Goal: Transaction & Acquisition: Book appointment/travel/reservation

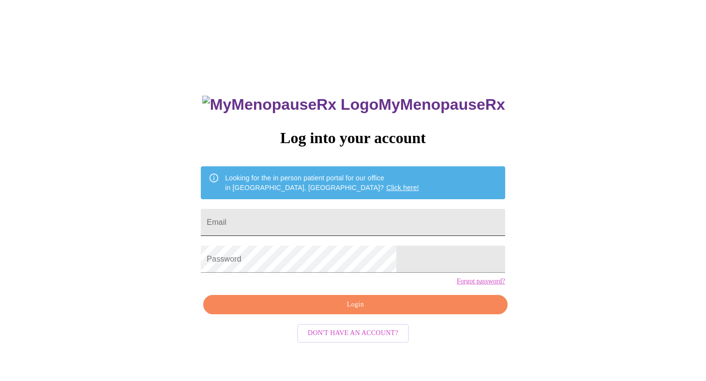
click at [364, 227] on input "Email" at bounding box center [353, 222] width 304 height 27
click at [341, 211] on input "Email" at bounding box center [353, 222] width 304 height 27
click at [338, 217] on input "Email" at bounding box center [353, 222] width 304 height 27
type input "[EMAIL_ADDRESS][DOMAIN_NAME]"
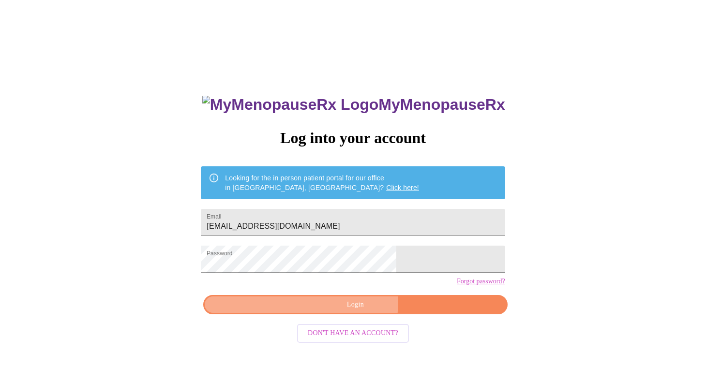
click at [347, 311] on span "Login" at bounding box center [355, 305] width 282 height 12
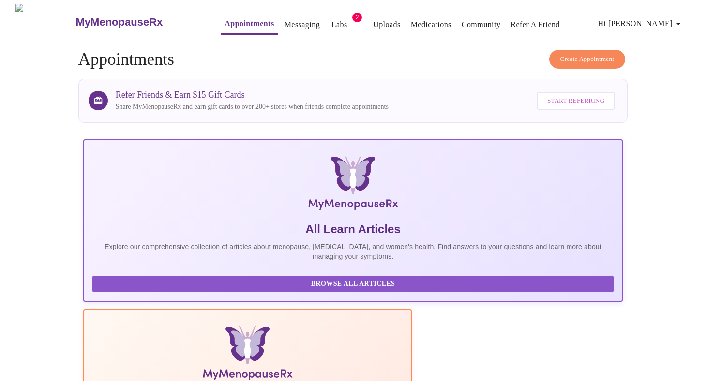
scroll to position [13, 0]
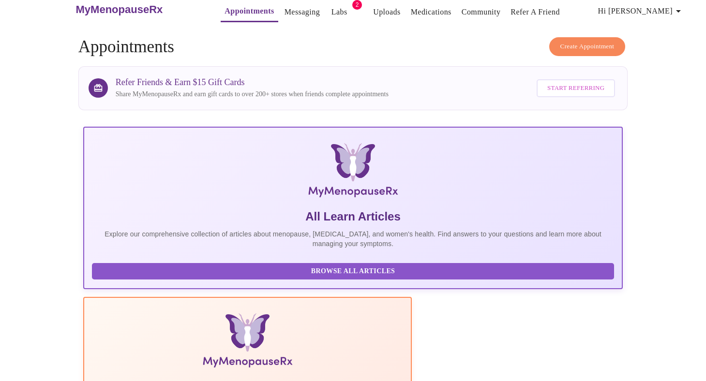
click at [620, 41] on button "Create Appointment" at bounding box center [587, 46] width 76 height 19
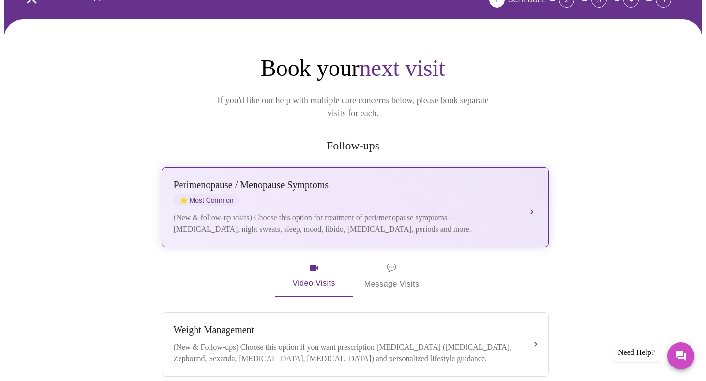
scroll to position [178, 0]
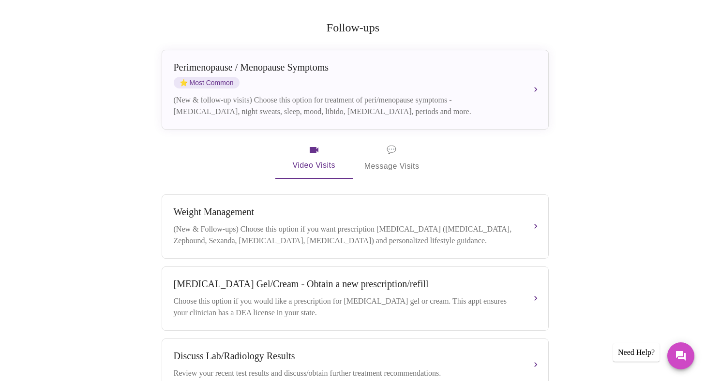
click at [383, 146] on span "💬 Message Visits" at bounding box center [392, 158] width 55 height 30
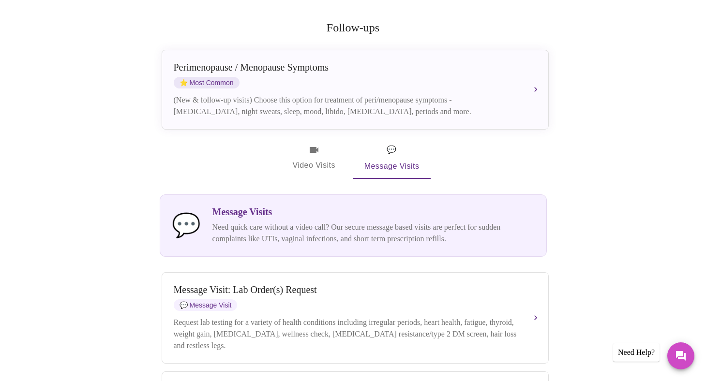
click at [307, 147] on span "Video Visits" at bounding box center [314, 158] width 54 height 28
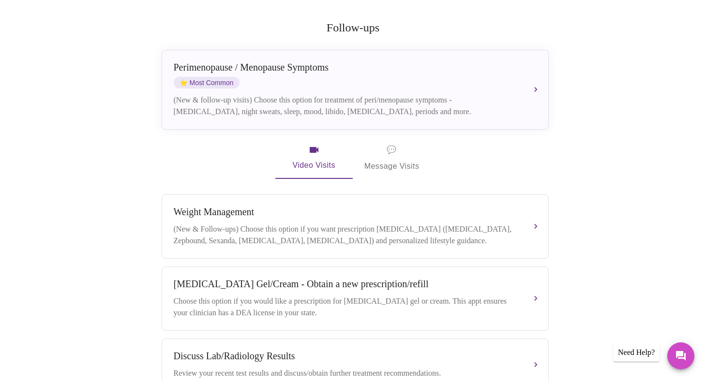
click at [377, 143] on span "💬 Message Visits" at bounding box center [392, 158] width 55 height 30
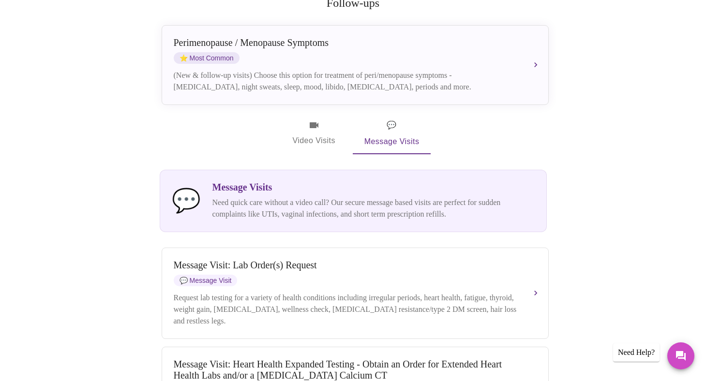
scroll to position [226, 0]
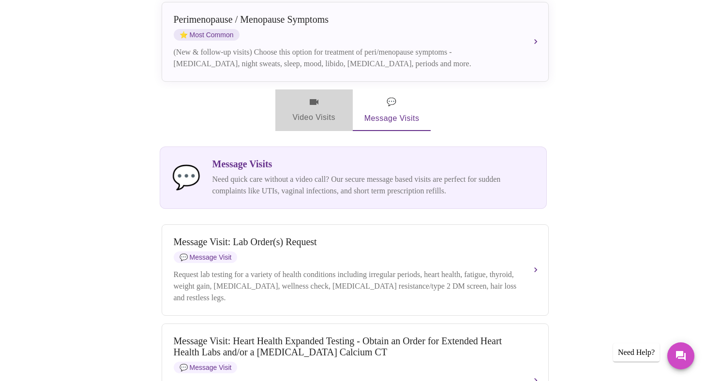
click at [327, 97] on span "Video Visits" at bounding box center [314, 110] width 54 height 28
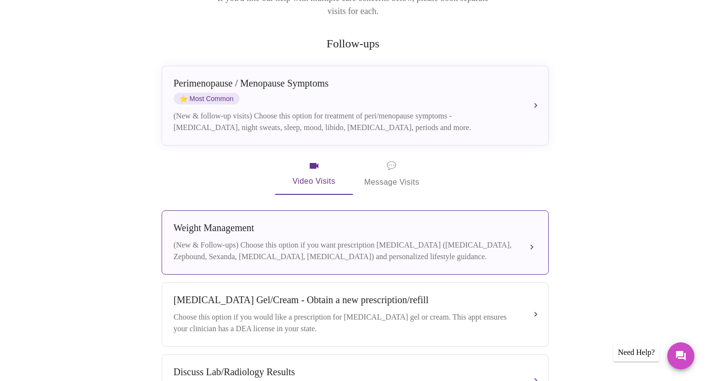
scroll to position [174, 0]
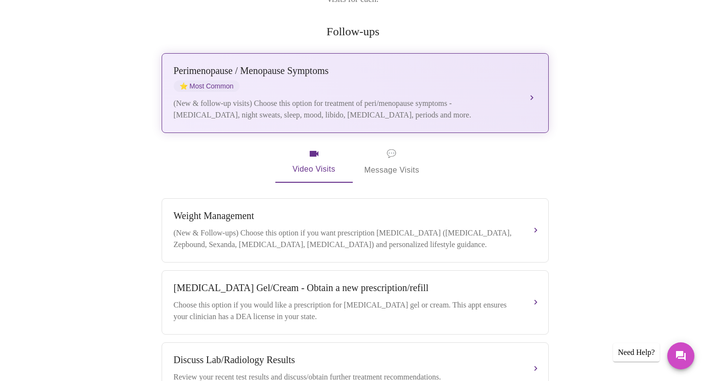
click at [374, 80] on div "[MEDICAL_DATA] / Menopause Symptoms ⭐ Most Common (New & follow-up visits) Choo…" at bounding box center [355, 93] width 363 height 56
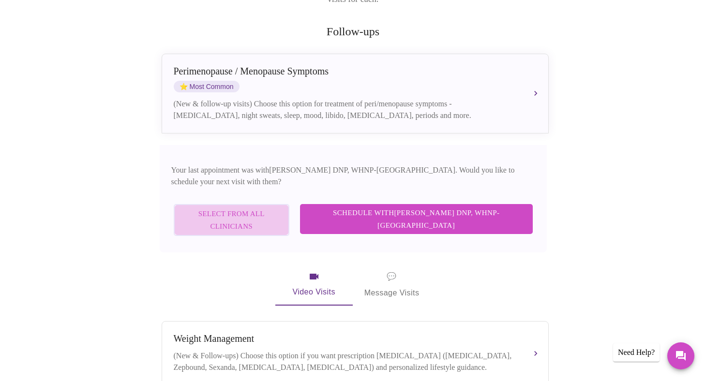
click at [279, 208] on span "Select from All Clinicians" at bounding box center [231, 221] width 94 height 26
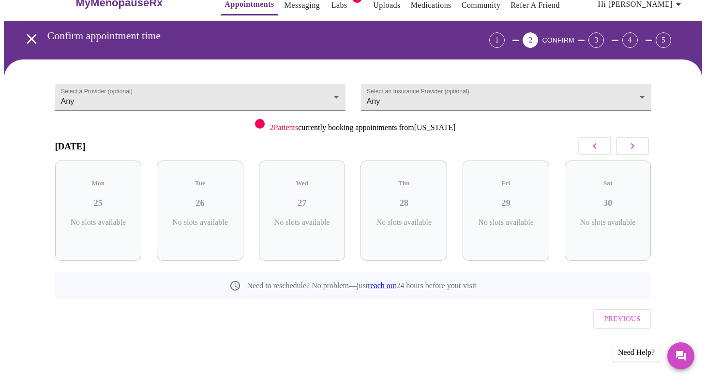
scroll to position [0, 0]
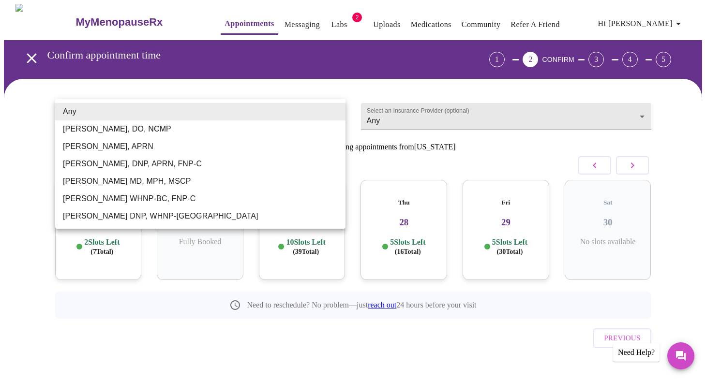
click at [294, 116] on body "MyMenopauseRx Appointments Messaging Labs 2 Uploads Medications Community Refer…" at bounding box center [353, 200] width 699 height 393
click at [272, 162] on li "[PERSON_NAME], DNP, APRN, FNP-C" at bounding box center [200, 163] width 290 height 17
type input "[PERSON_NAME], DNP, APRN, FNP-C"
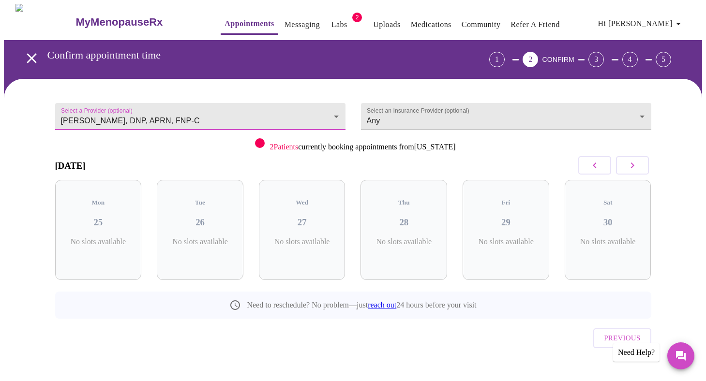
click at [637, 161] on icon "button" at bounding box center [633, 166] width 12 height 12
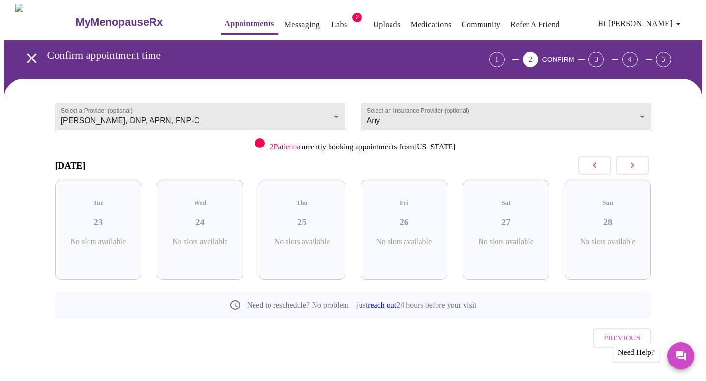
click at [637, 161] on icon "button" at bounding box center [633, 166] width 12 height 12
click at [600, 164] on icon "button" at bounding box center [595, 166] width 12 height 12
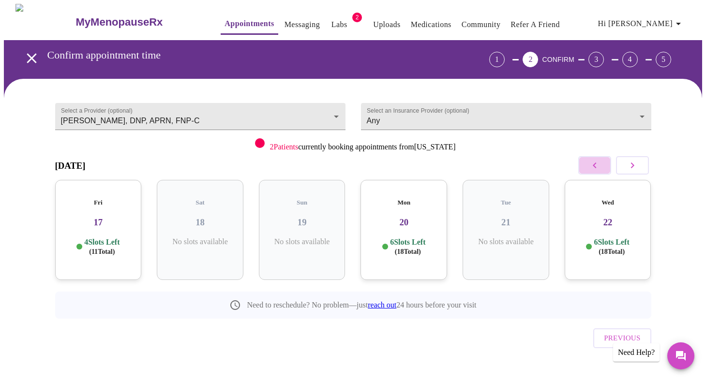
click at [600, 164] on icon "button" at bounding box center [595, 166] width 12 height 12
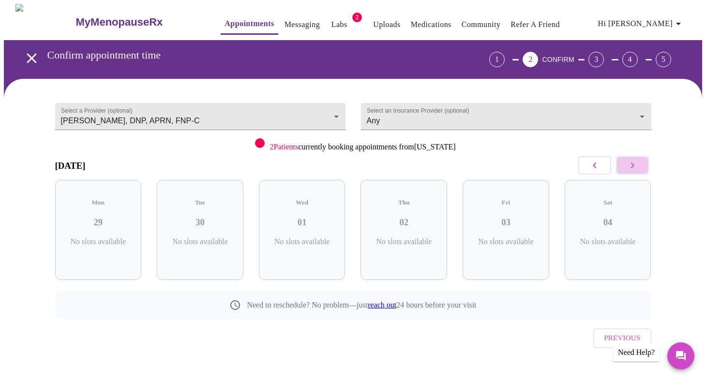
click at [643, 166] on button "button" at bounding box center [632, 165] width 33 height 18
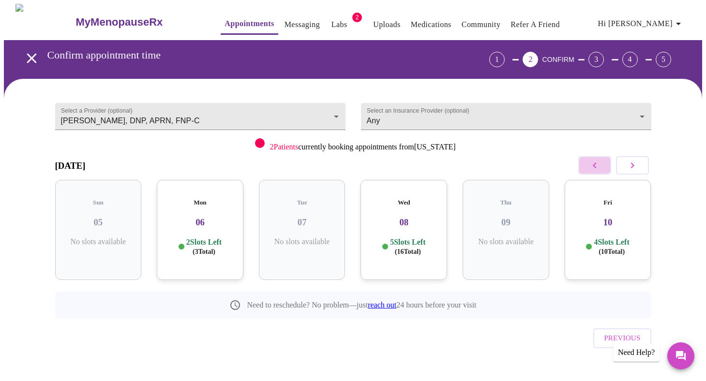
click at [598, 165] on icon "button" at bounding box center [595, 166] width 12 height 12
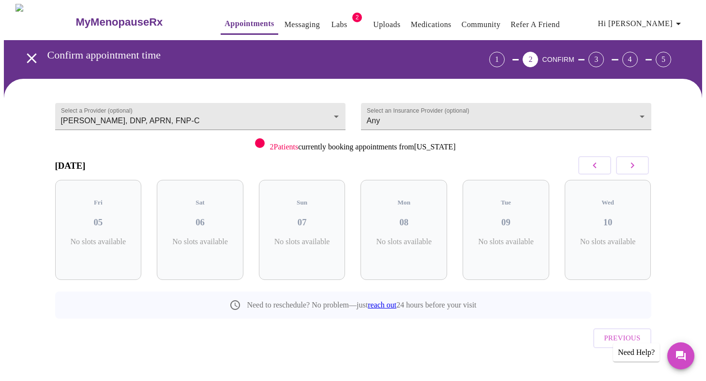
click at [598, 165] on icon "button" at bounding box center [595, 166] width 12 height 12
click at [636, 332] on span "Previous" at bounding box center [622, 338] width 36 height 13
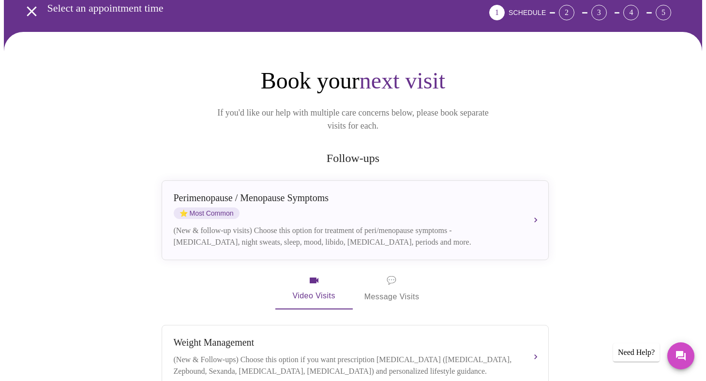
scroll to position [94, 0]
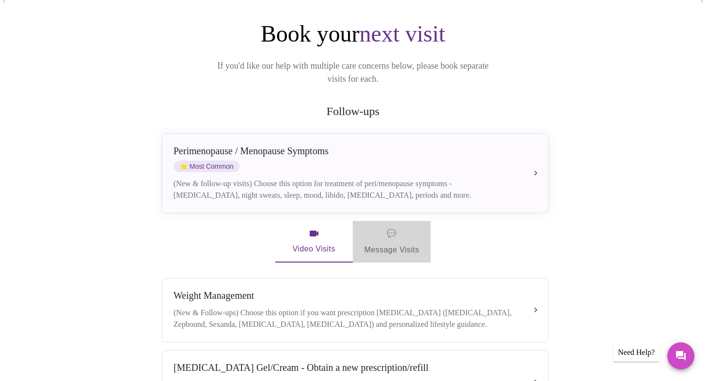
click at [391, 228] on span "💬 Message Visits" at bounding box center [392, 242] width 55 height 30
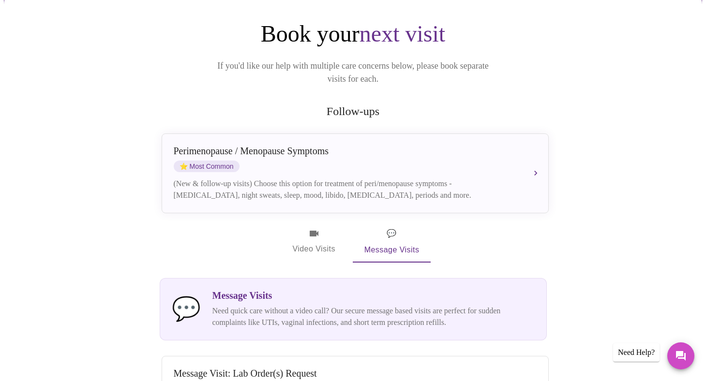
scroll to position [139, 0]
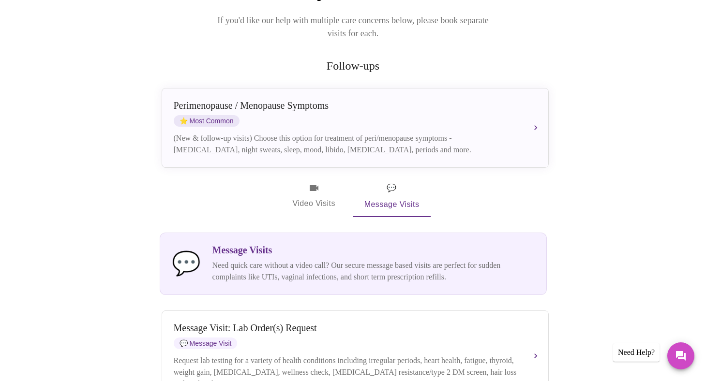
click at [272, 245] on div "Message Visits Need quick care without a video call? Our secure message based v…" at bounding box center [374, 264] width 322 height 38
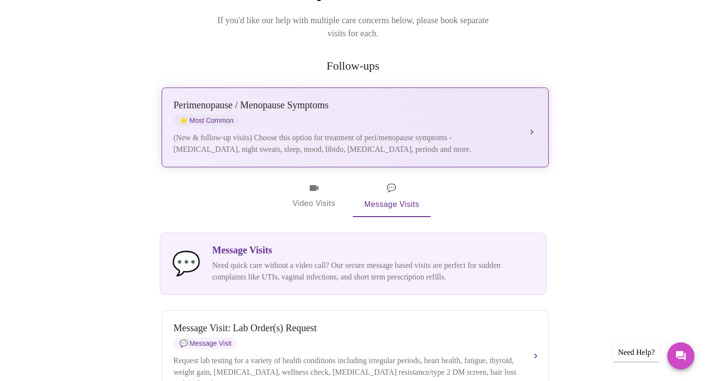
click at [244, 132] on div "(New & follow-up visits) Choose this option for treatment of peri/menopause sym…" at bounding box center [346, 143] width 344 height 23
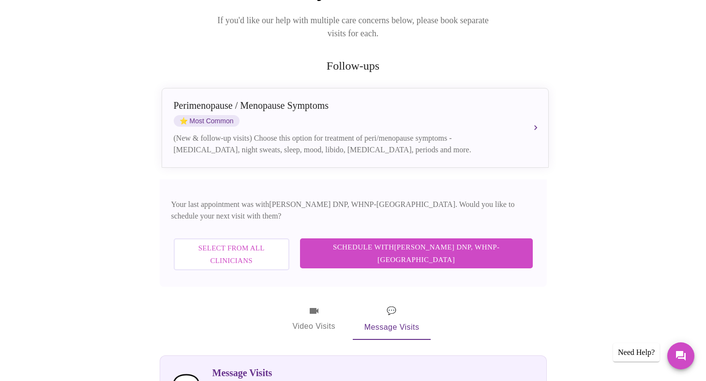
click at [289, 239] on button "Select from All Clinicians" at bounding box center [232, 255] width 116 height 32
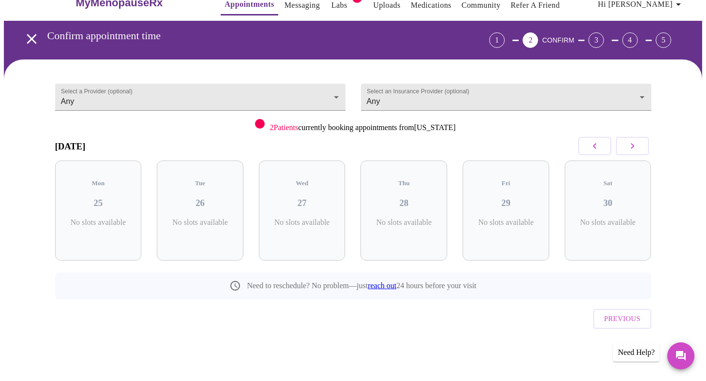
scroll to position [0, 0]
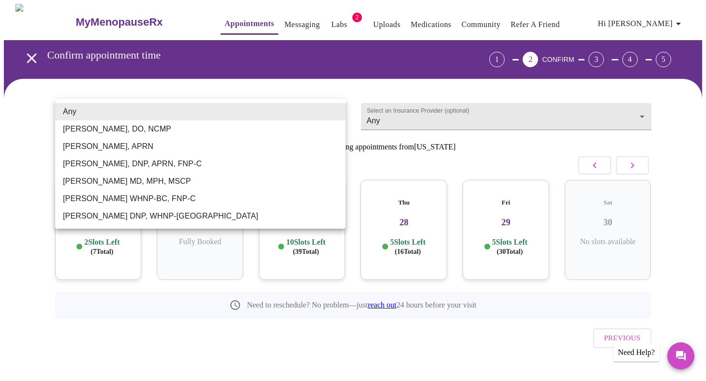
click at [267, 115] on body "MyMenopauseRx Appointments Messaging Labs 2 Uploads Medications Community Refer…" at bounding box center [353, 200] width 699 height 393
click at [198, 155] on li "[PERSON_NAME], DNP, APRN, FNP-C" at bounding box center [200, 163] width 290 height 17
type input "[PERSON_NAME], DNP, APRN, FNP-C"
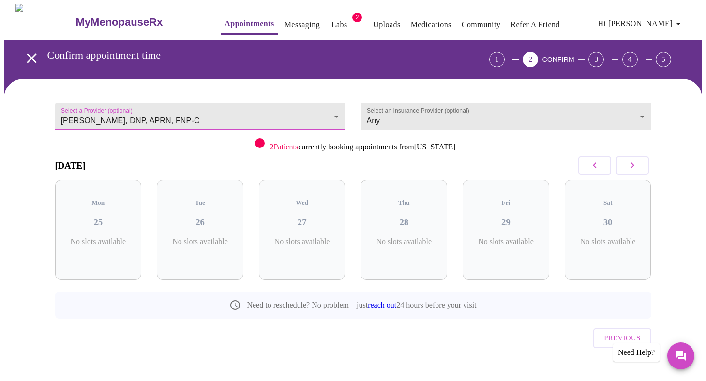
click at [630, 166] on icon "button" at bounding box center [633, 166] width 12 height 12
click at [630, 167] on icon "button" at bounding box center [633, 166] width 12 height 12
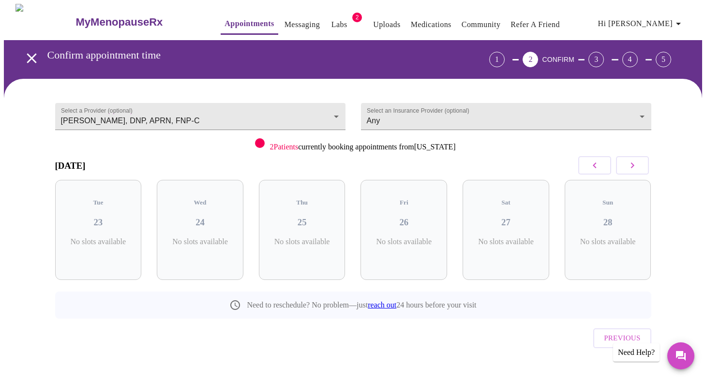
click at [630, 167] on icon "button" at bounding box center [633, 166] width 12 height 12
click at [633, 330] on button "Previous" at bounding box center [623, 338] width 58 height 19
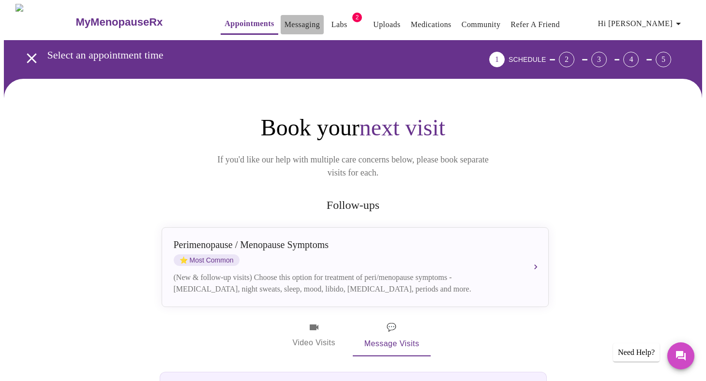
click at [285, 20] on link "Messaging" at bounding box center [302, 25] width 35 height 14
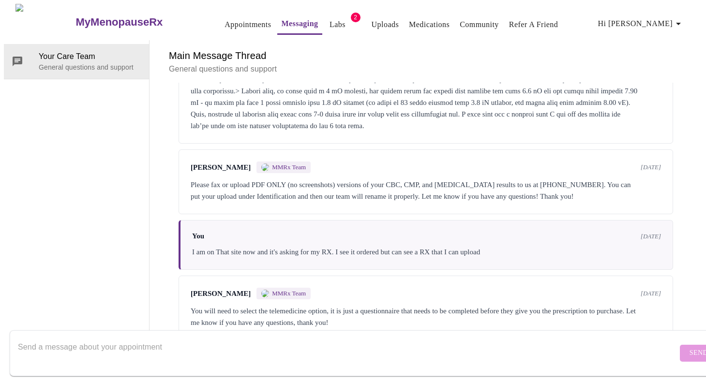
click at [239, 24] on link "Appointments" at bounding box center [248, 25] width 46 height 14
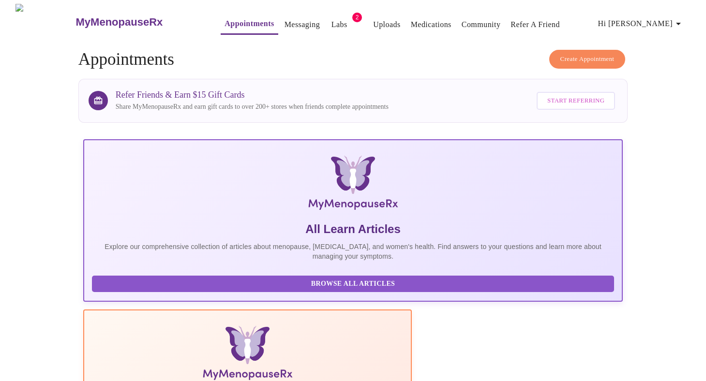
click at [587, 54] on span "Create Appointment" at bounding box center [588, 59] width 54 height 11
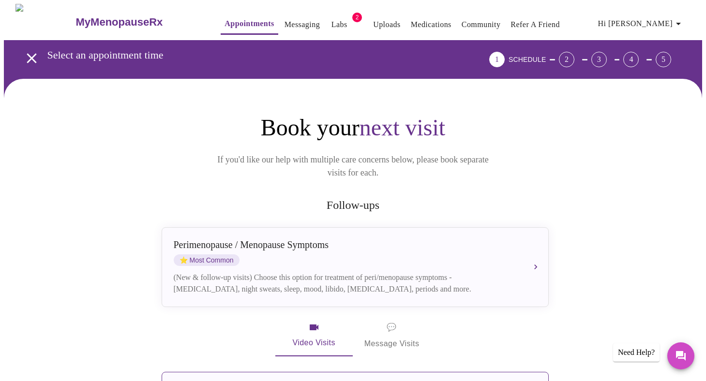
scroll to position [149, 0]
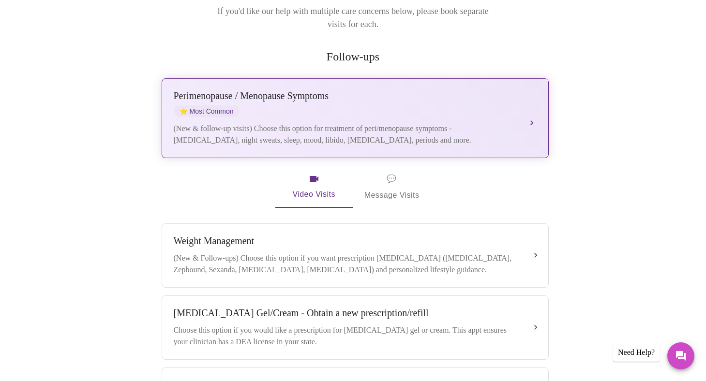
click at [284, 123] on div "(New & follow-up visits) Choose this option for treatment of peri/menopause sym…" at bounding box center [346, 134] width 344 height 23
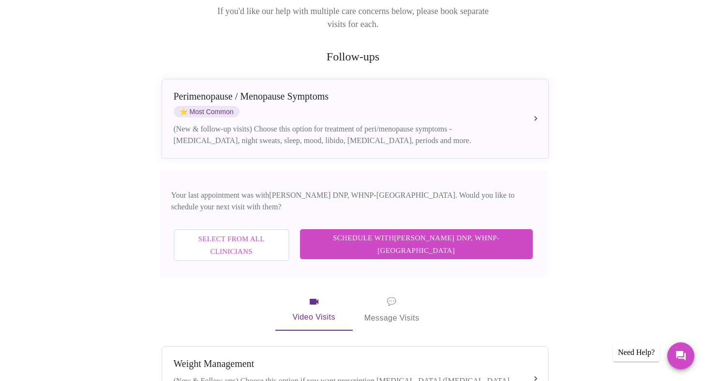
click at [279, 233] on span "Select from All Clinicians" at bounding box center [231, 246] width 94 height 26
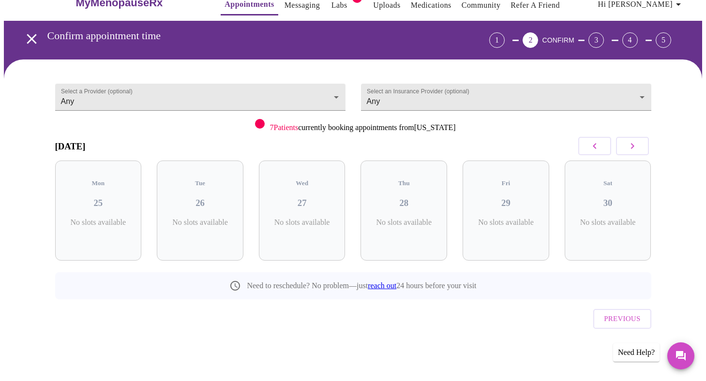
scroll to position [0, 0]
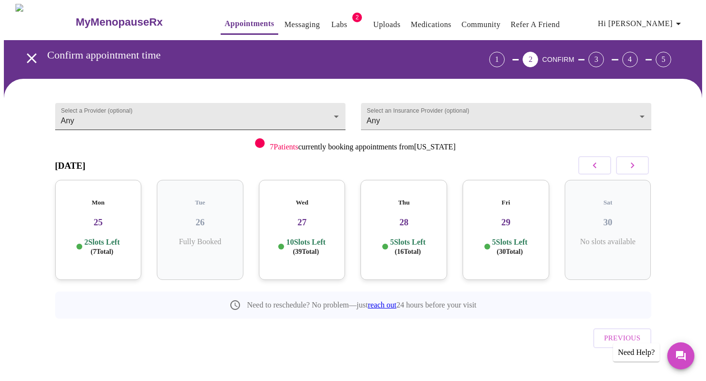
click at [151, 108] on body "MyMenopauseRx Appointments Messaging Labs 2 Uploads Medications Community Refer…" at bounding box center [353, 200] width 699 height 393
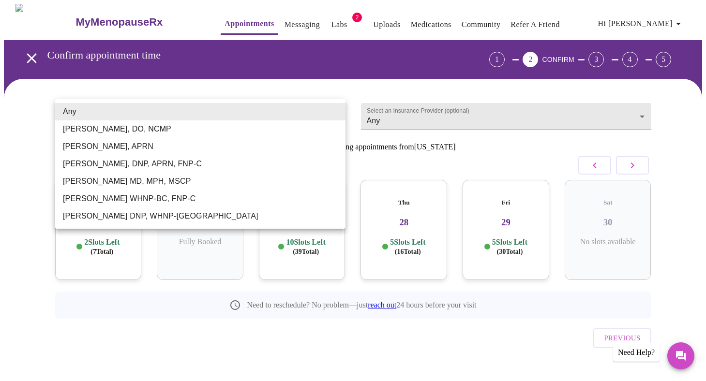
click at [166, 88] on div at bounding box center [353, 190] width 706 height 381
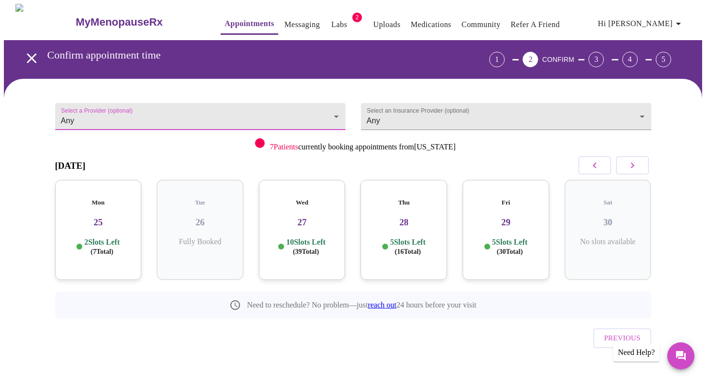
click at [115, 202] on div "Mon 25 2 Slots Left ( 7 Total)" at bounding box center [98, 230] width 87 height 100
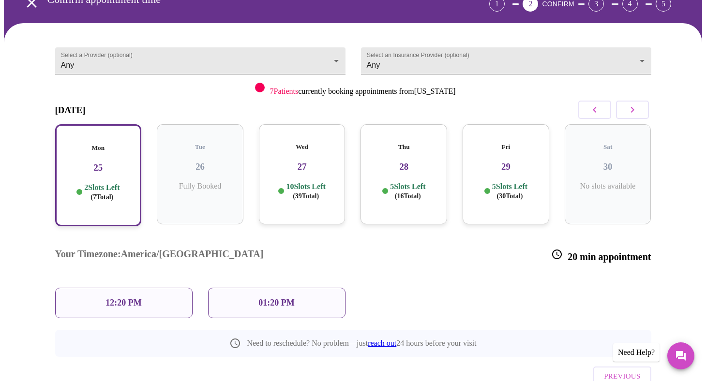
scroll to position [77, 0]
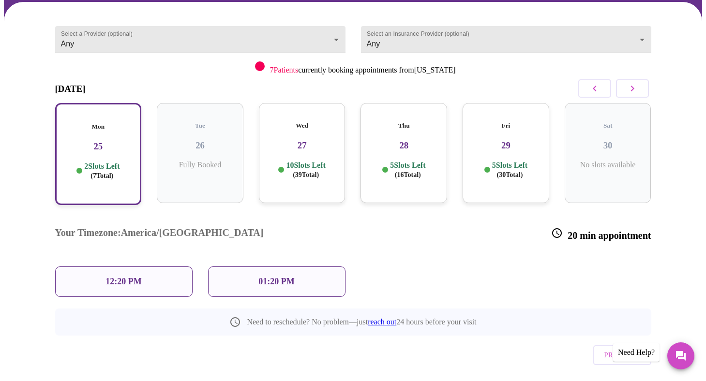
click at [183, 267] on div "12:20 PM" at bounding box center [123, 282] width 137 height 30
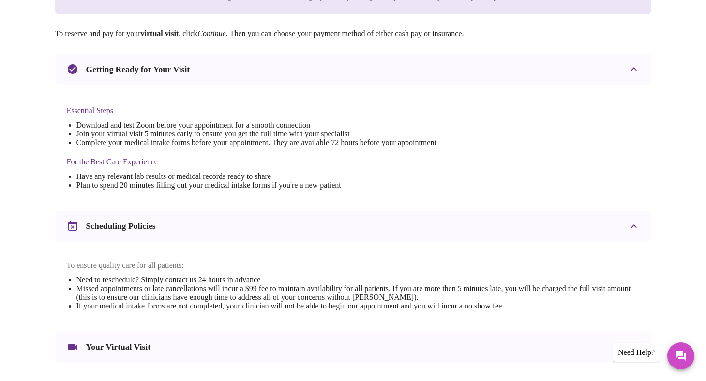
scroll to position [0, 0]
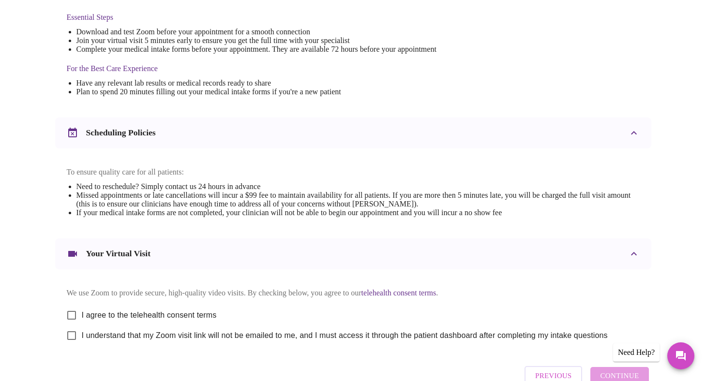
scroll to position [320, 0]
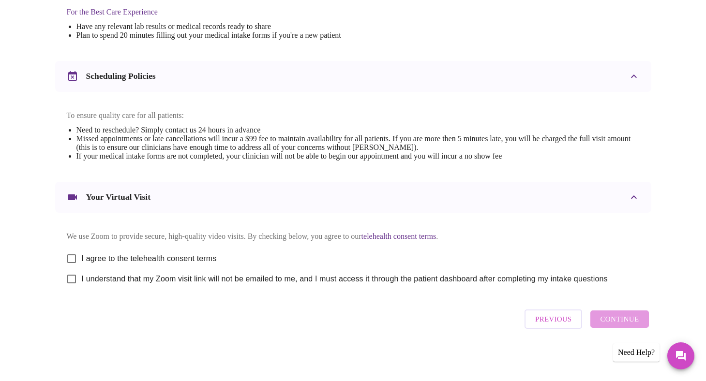
click at [558, 318] on span "Previous" at bounding box center [553, 319] width 36 height 13
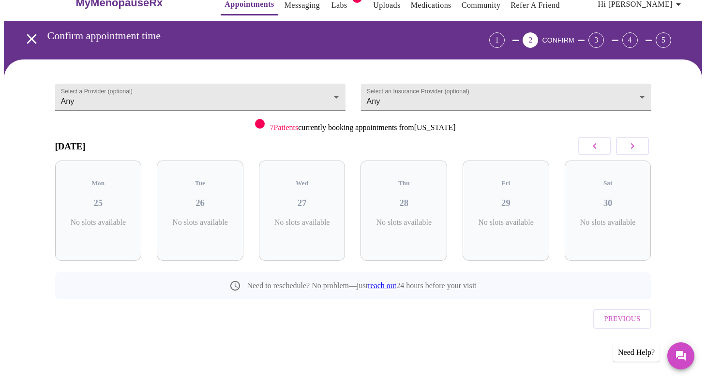
scroll to position [0, 0]
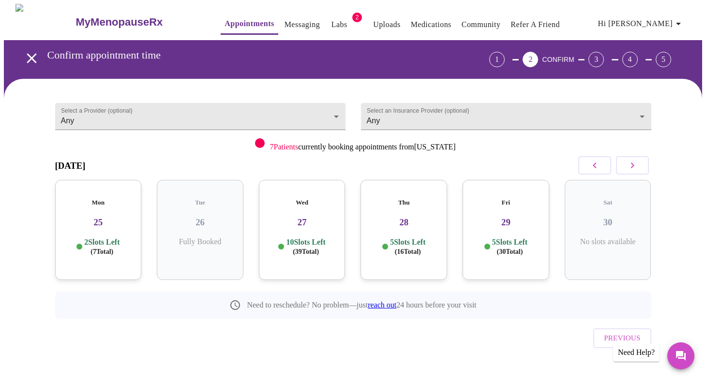
click at [287, 220] on div "Wed 27 10 Slots Left ( 39 Total)" at bounding box center [302, 230] width 87 height 100
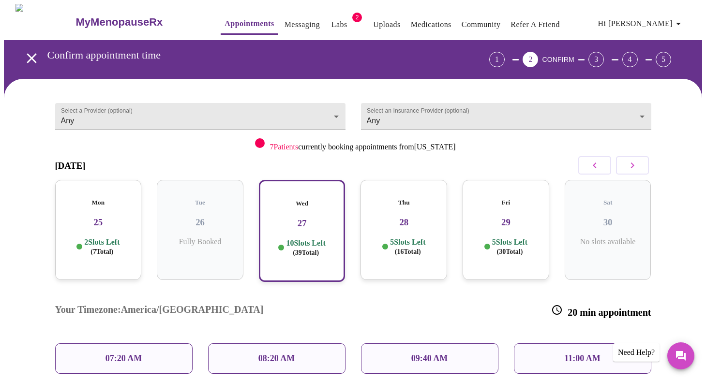
scroll to position [167, 0]
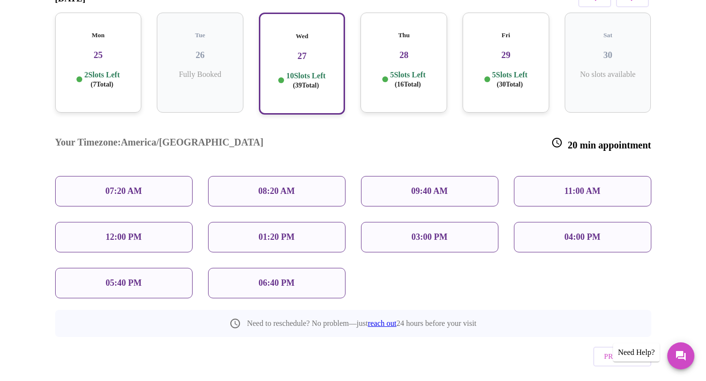
click at [315, 222] on div "01:20 PM" at bounding box center [276, 237] width 137 height 30
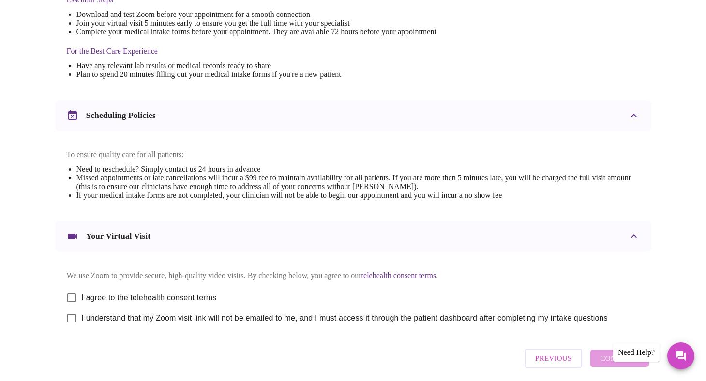
scroll to position [277, 0]
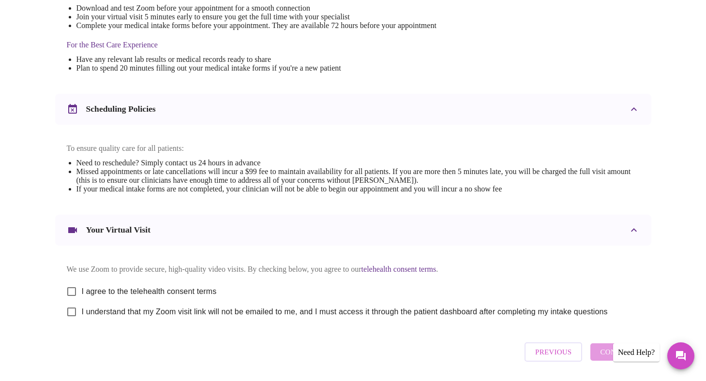
drag, startPoint x: 550, startPoint y: 360, endPoint x: 537, endPoint y: 345, distance: 19.2
click at [550, 359] on span "Previous" at bounding box center [553, 352] width 36 height 13
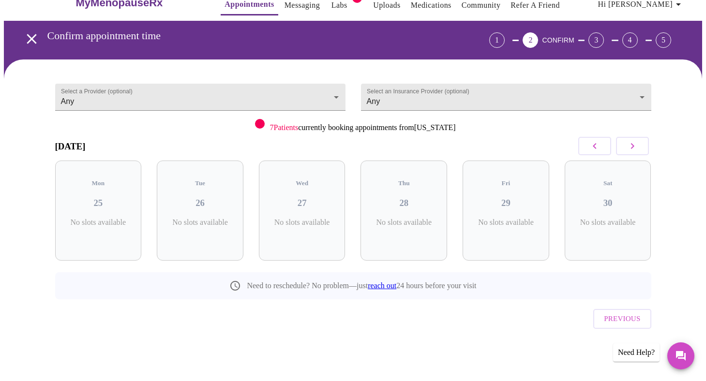
scroll to position [0, 0]
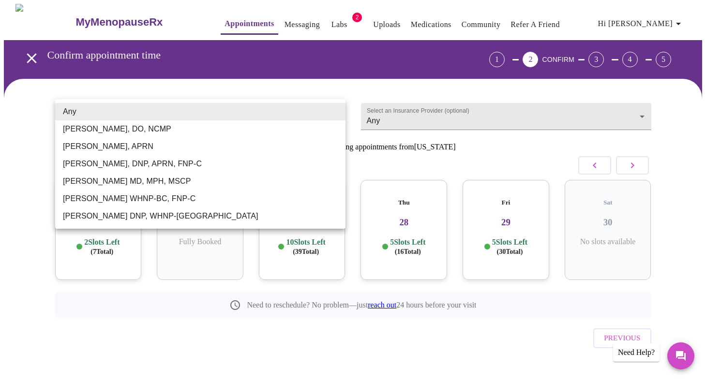
click at [206, 118] on body "MyMenopauseRx Appointments Messaging Labs 2 Uploads Medications Community Refer…" at bounding box center [353, 200] width 699 height 393
click at [201, 151] on li "[PERSON_NAME], APRN" at bounding box center [200, 146] width 290 height 17
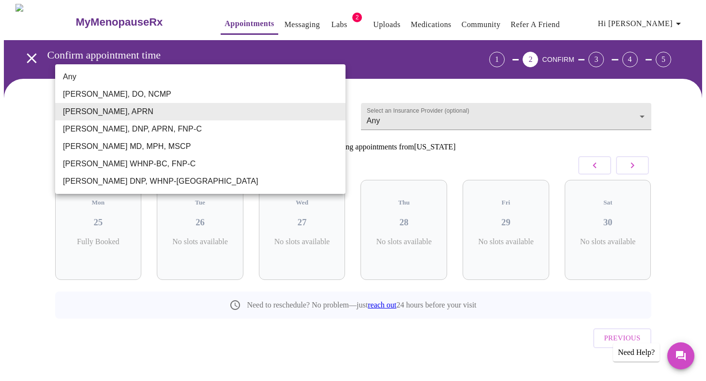
click at [213, 109] on body "MyMenopauseRx Appointments Messaging Labs 2 Uploads Medications Community Refer…" at bounding box center [353, 200] width 699 height 393
click at [207, 153] on li "[PERSON_NAME] MD, MPH, MSCP" at bounding box center [200, 146] width 290 height 17
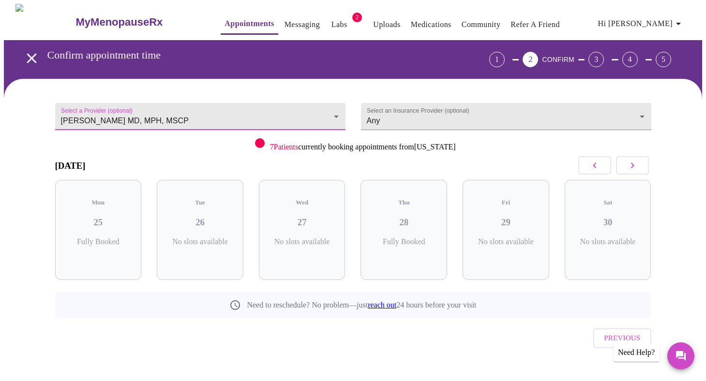
click at [210, 121] on body "MyMenopauseRx Appointments Messaging Labs 2 Uploads Medications Community Refer…" at bounding box center [353, 200] width 699 height 393
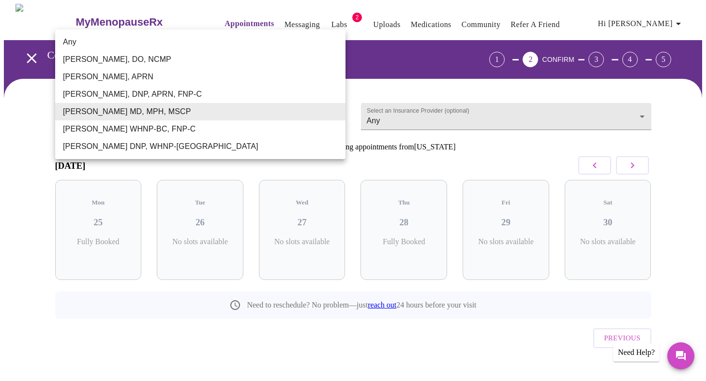
click at [204, 131] on li "[PERSON_NAME] WHNP-BC, FNP-C" at bounding box center [200, 129] width 290 height 17
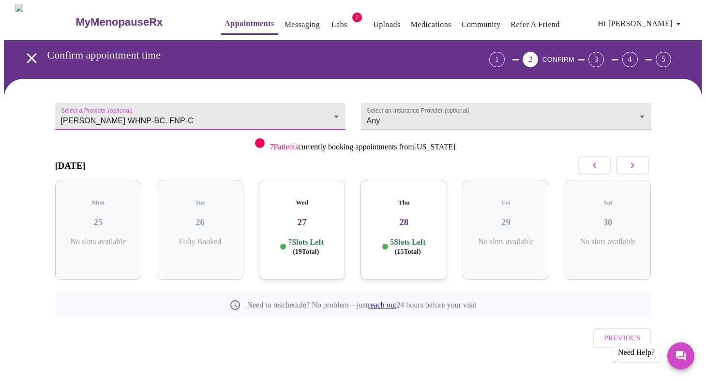
click at [205, 121] on body "MyMenopauseRx Appointments Messaging Labs 2 Uploads Medications Community Refer…" at bounding box center [353, 200] width 699 height 393
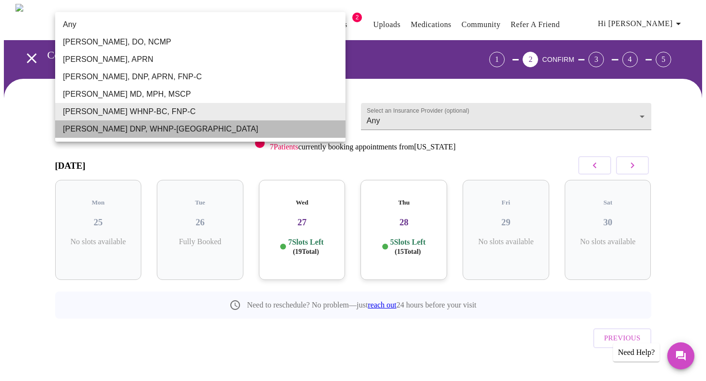
click at [199, 136] on li "[PERSON_NAME] DNP, WHNP-[GEOGRAPHIC_DATA]" at bounding box center [200, 129] width 290 height 17
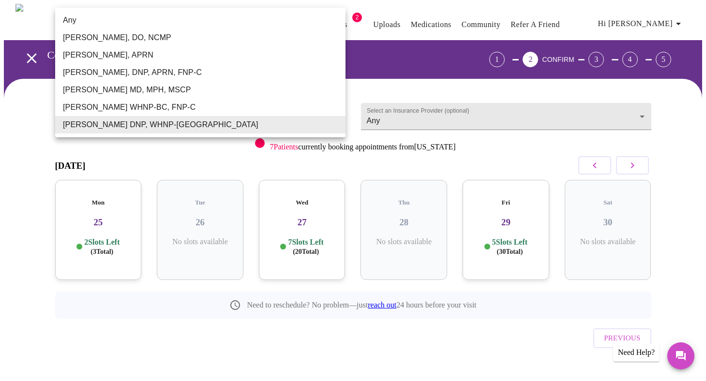
click at [198, 111] on body "MyMenopauseRx Appointments Messaging Labs 2 Uploads Medications Community Refer…" at bounding box center [353, 200] width 699 height 393
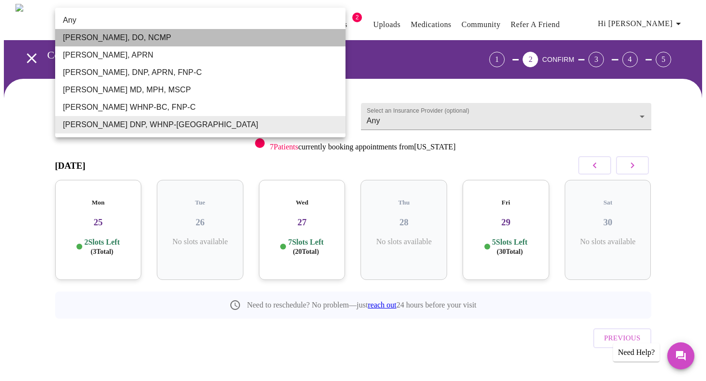
click at [200, 40] on li "[PERSON_NAME], DO, NCMP" at bounding box center [200, 37] width 290 height 17
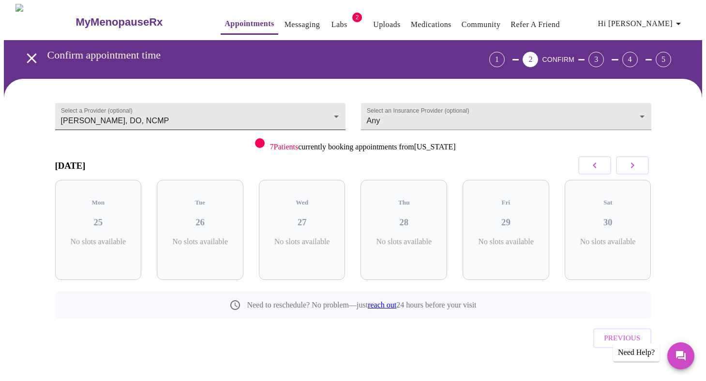
click at [292, 112] on body "MyMenopauseRx Appointments Messaging Labs 2 Uploads Medications Community Refer…" at bounding box center [353, 200] width 699 height 393
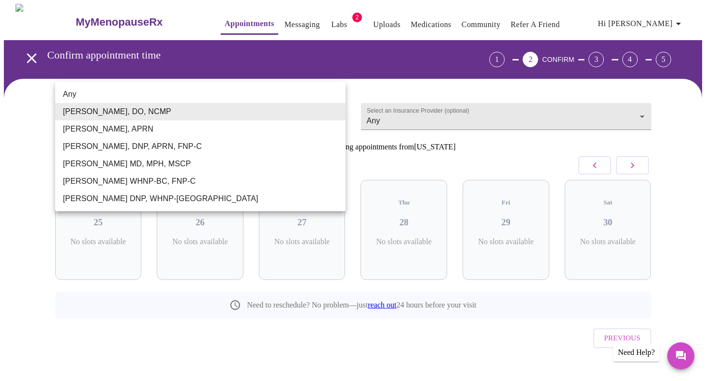
click at [236, 133] on li "[PERSON_NAME], APRN" at bounding box center [200, 129] width 290 height 17
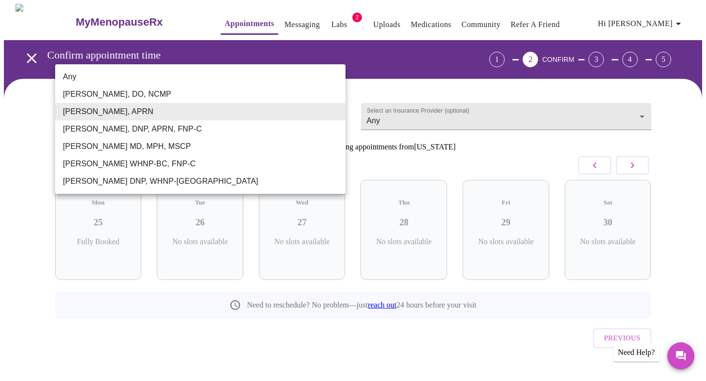
click at [237, 114] on body "MyMenopauseRx Appointments Messaging Labs 2 Uploads Medications Community Refer…" at bounding box center [353, 200] width 699 height 393
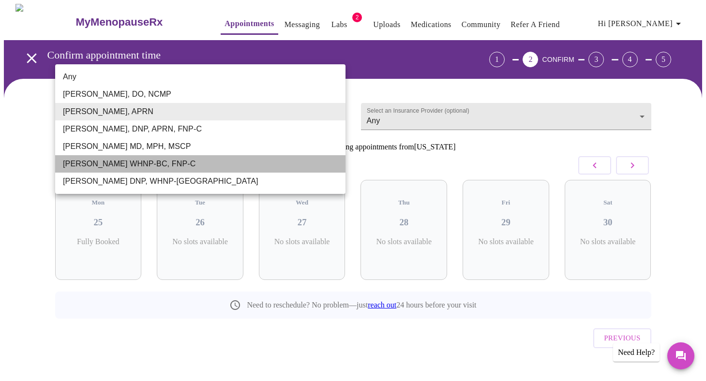
click at [216, 168] on li "[PERSON_NAME] WHNP-BC, FNP-C" at bounding box center [200, 163] width 290 height 17
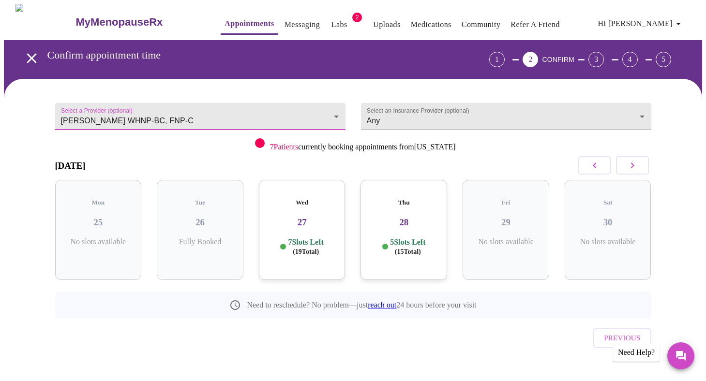
click at [216, 110] on body "MyMenopauseRx Appointments Messaging Labs 2 Uploads Medications Community Refer…" at bounding box center [353, 200] width 699 height 393
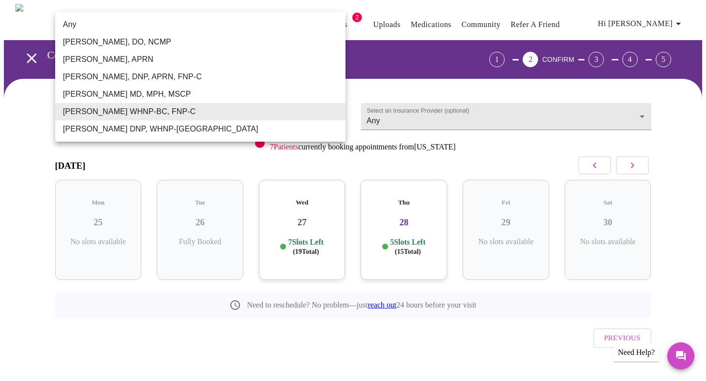
click at [206, 132] on li "[PERSON_NAME] DNP, WHNP-[GEOGRAPHIC_DATA]" at bounding box center [200, 129] width 290 height 17
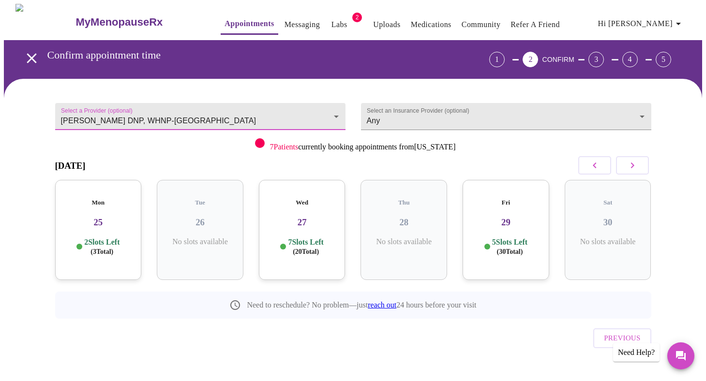
click at [206, 108] on body "MyMenopauseRx Appointments Messaging Labs 2 Uploads Medications Community Refer…" at bounding box center [353, 200] width 699 height 393
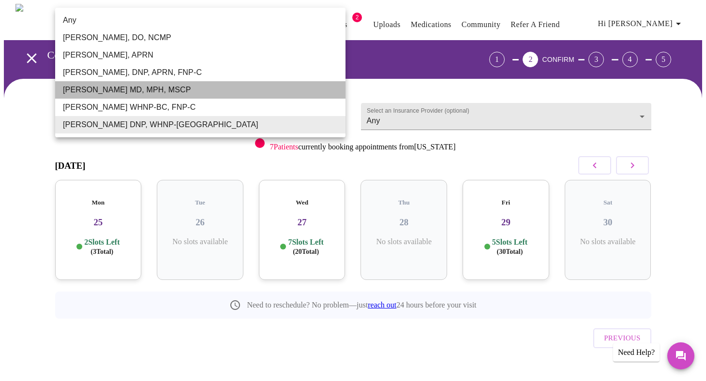
click at [204, 93] on li "[PERSON_NAME] MD, MPH, MSCP" at bounding box center [200, 89] width 290 height 17
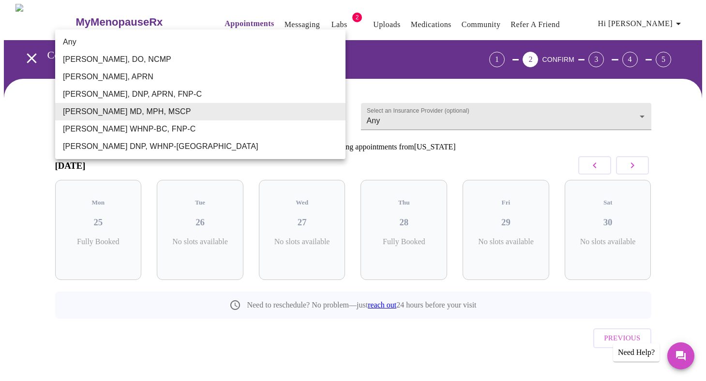
drag, startPoint x: 201, startPoint y: 124, endPoint x: 200, endPoint y: 118, distance: 5.8
click at [201, 124] on body "MyMenopauseRx Appointments Messaging Labs 2 Uploads Medications Community Refer…" at bounding box center [353, 200] width 699 height 393
click at [206, 95] on li "[PERSON_NAME], DNP, APRN, FNP-C" at bounding box center [200, 94] width 290 height 17
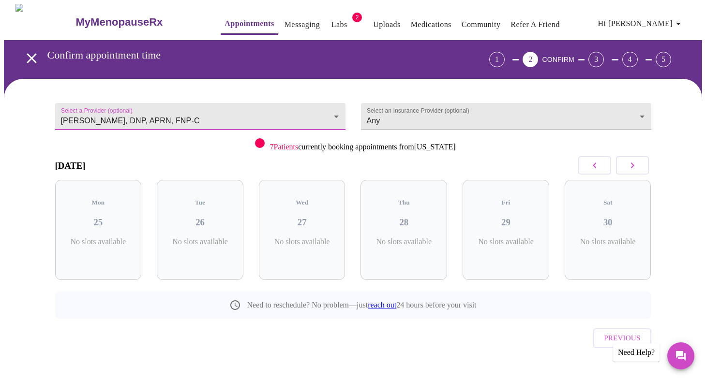
click at [168, 108] on body "MyMenopauseRx Appointments Messaging Labs 2 Uploads Medications Community Refer…" at bounding box center [353, 200] width 699 height 393
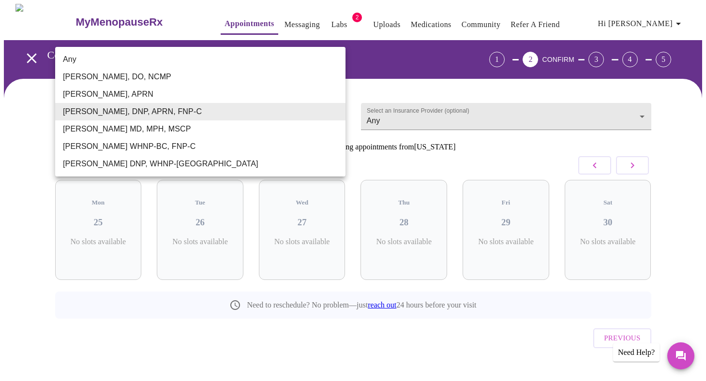
click at [162, 91] on li "[PERSON_NAME], APRN" at bounding box center [200, 94] width 290 height 17
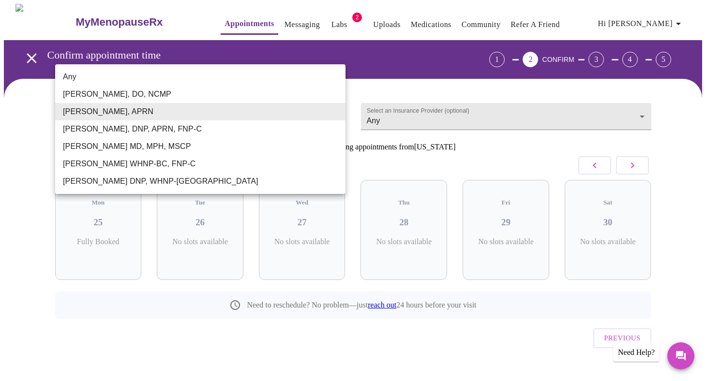
click at [155, 119] on body "MyMenopauseRx Appointments Messaging Labs 2 Uploads Medications Community Refer…" at bounding box center [353, 200] width 699 height 393
click at [152, 97] on li "[PERSON_NAME], DO, NCMP" at bounding box center [200, 94] width 290 height 17
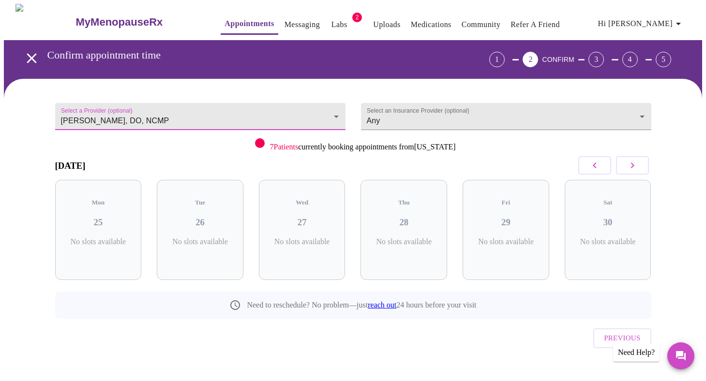
click at [149, 120] on body "MyMenopauseRx Appointments Messaging Labs 2 Uploads Medications Community Refer…" at bounding box center [353, 200] width 699 height 393
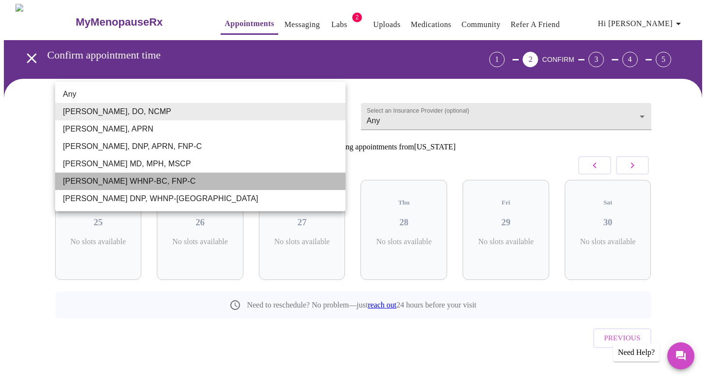
click at [151, 185] on li "[PERSON_NAME] WHNP-BC, FNP-C" at bounding box center [200, 181] width 290 height 17
type input "[PERSON_NAME] WHNP-BC, FNP-C"
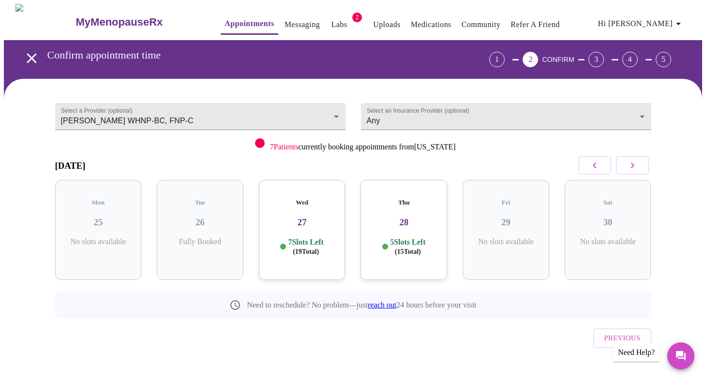
click at [323, 238] on p "7 Slots Left ( 19 Total)" at bounding box center [305, 247] width 35 height 19
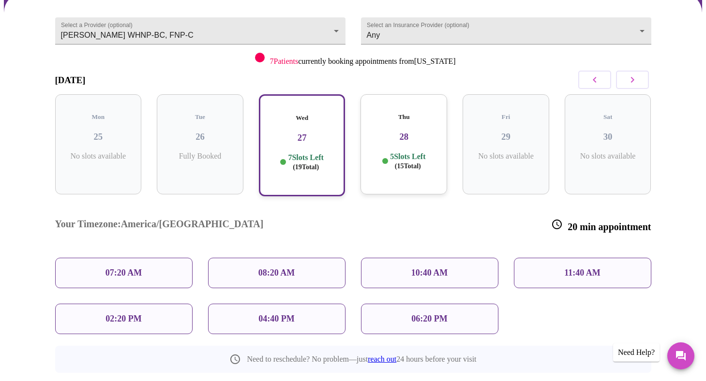
scroll to position [79, 0]
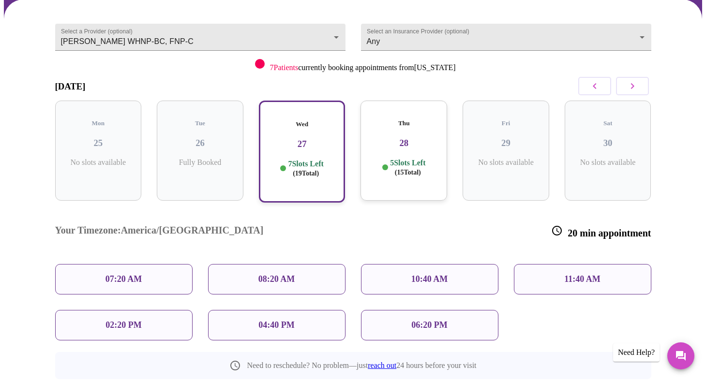
click at [621, 264] on div "11:40 AM" at bounding box center [582, 279] width 137 height 30
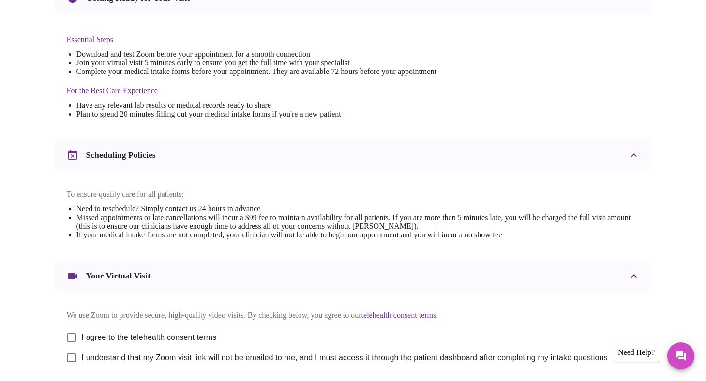
scroll to position [272, 0]
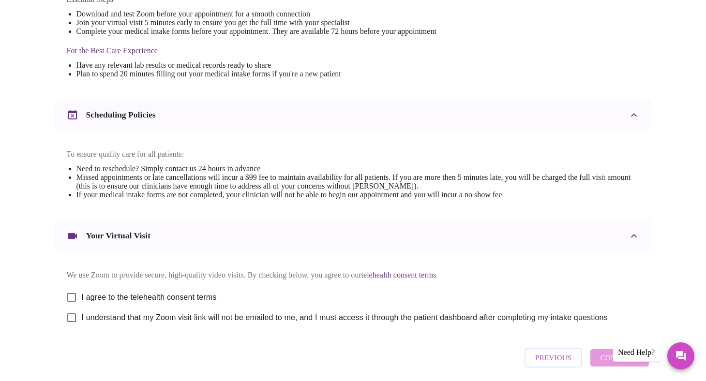
click at [69, 305] on input "I agree to the telehealth consent terms" at bounding box center [71, 298] width 20 height 20
checkbox input "true"
click at [72, 328] on input "I understand that my Zoom visit link will not be emailed to me, and I must acce…" at bounding box center [71, 318] width 20 height 20
checkbox input "true"
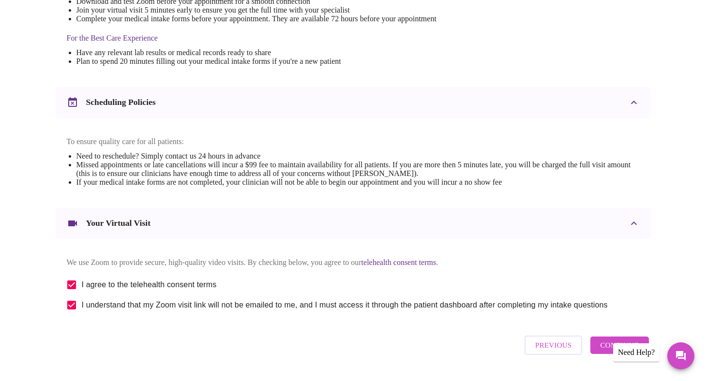
scroll to position [299, 0]
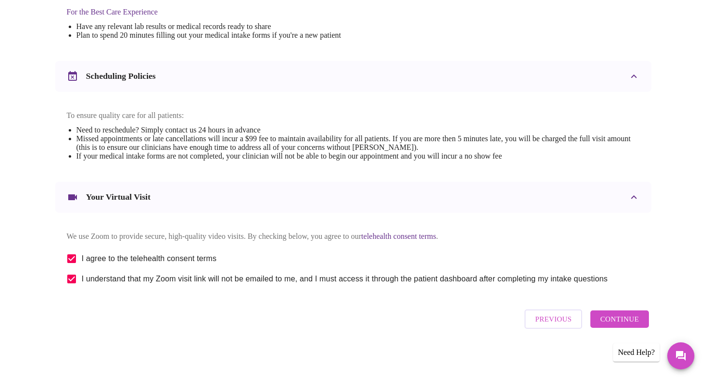
click at [611, 326] on span "Continue" at bounding box center [619, 319] width 39 height 13
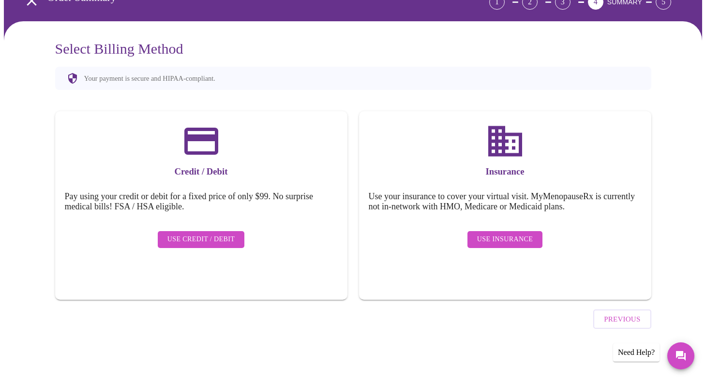
scroll to position [30, 0]
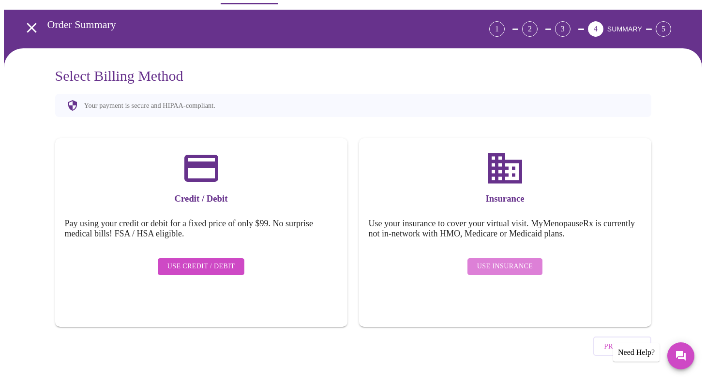
click at [513, 261] on span "Use Insurance" at bounding box center [505, 267] width 56 height 12
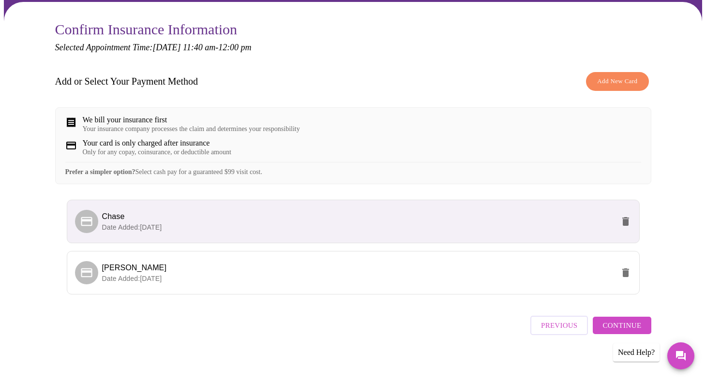
scroll to position [91, 0]
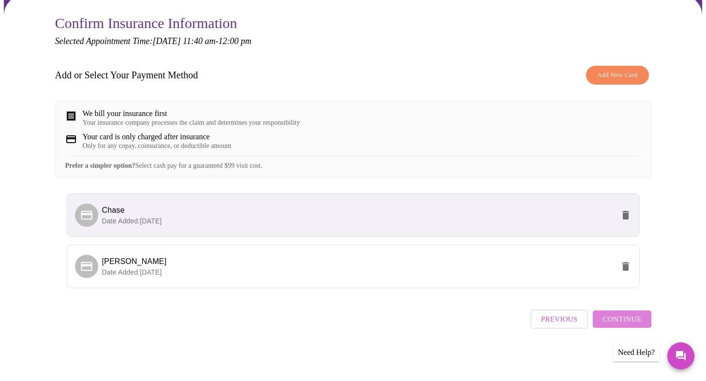
click at [619, 321] on span "Continue" at bounding box center [622, 319] width 39 height 13
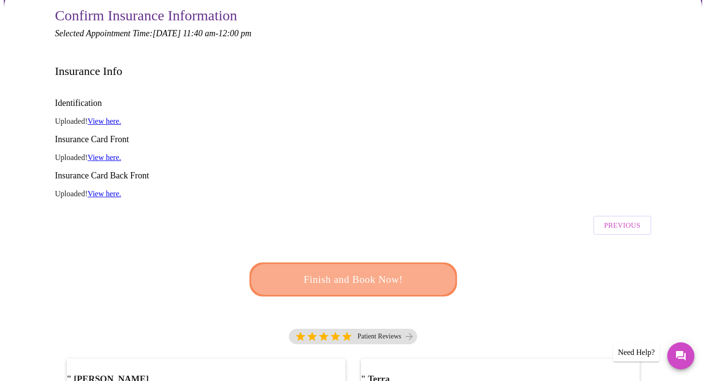
click at [385, 263] on button "Finish and Book Now!" at bounding box center [353, 280] width 208 height 34
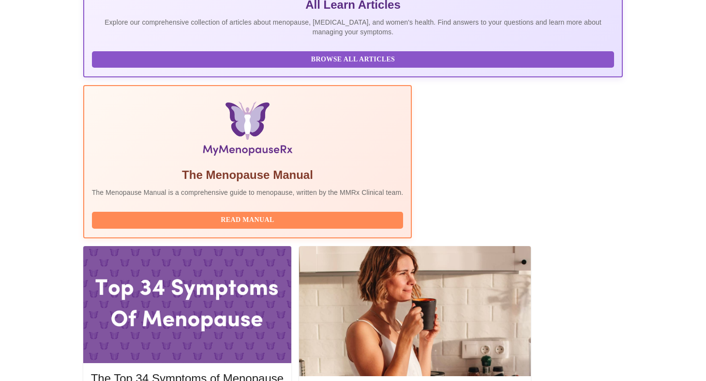
scroll to position [329, 0]
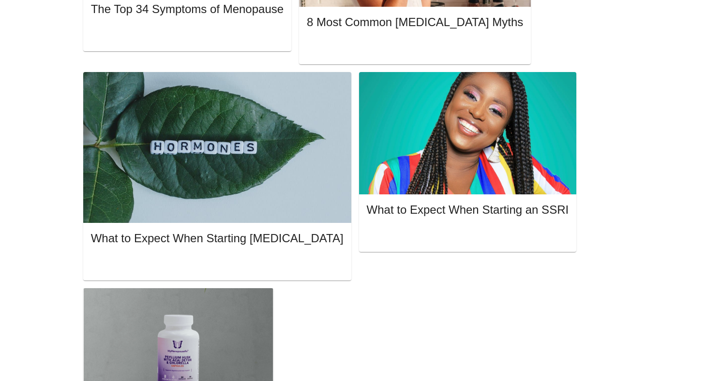
scroll to position [601, 0]
